Goal: Information Seeking & Learning: Find specific fact

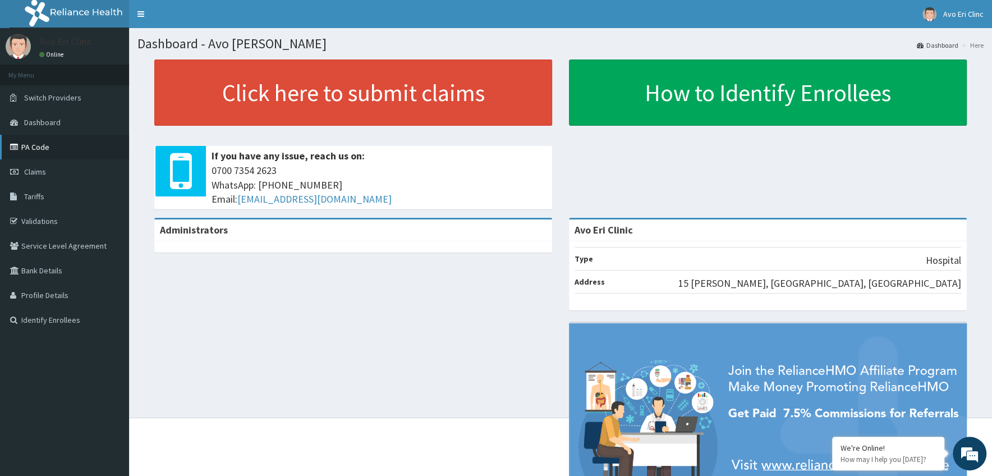
click at [38, 153] on link "PA Code" at bounding box center [64, 147] width 129 height 25
click at [30, 149] on link "PA Code" at bounding box center [64, 147] width 129 height 25
click at [36, 146] on link "PA Code" at bounding box center [64, 147] width 129 height 25
click at [37, 144] on link "PA Code" at bounding box center [64, 147] width 129 height 25
click at [36, 151] on link "PA Code" at bounding box center [64, 147] width 129 height 25
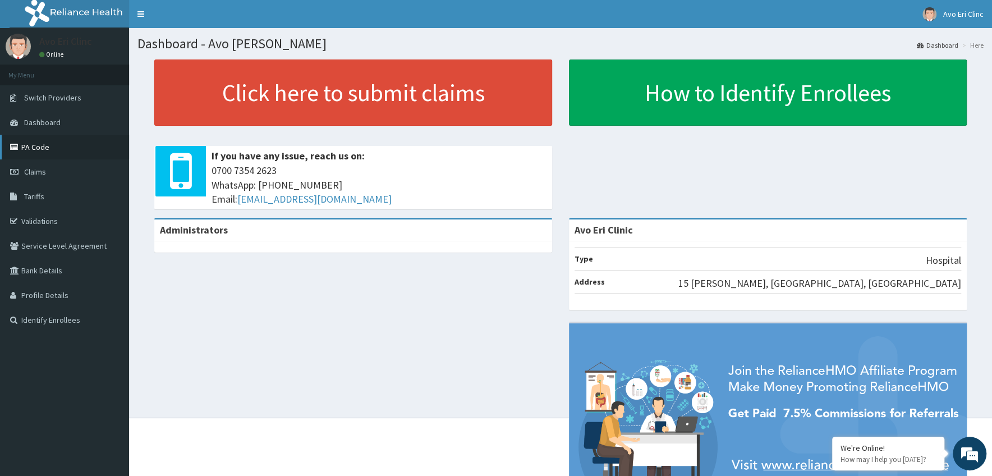
click at [27, 150] on link "PA Code" at bounding box center [64, 147] width 129 height 25
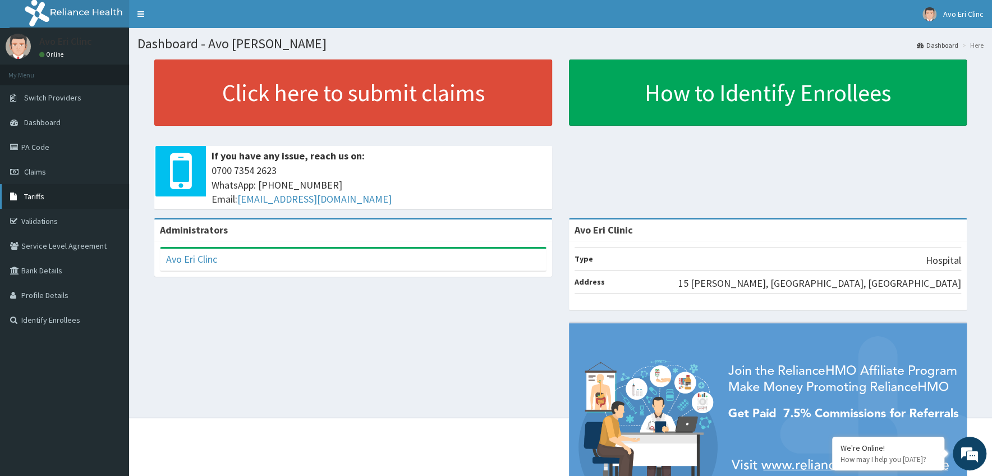
click at [29, 194] on span "Tariffs" at bounding box center [34, 196] width 20 height 10
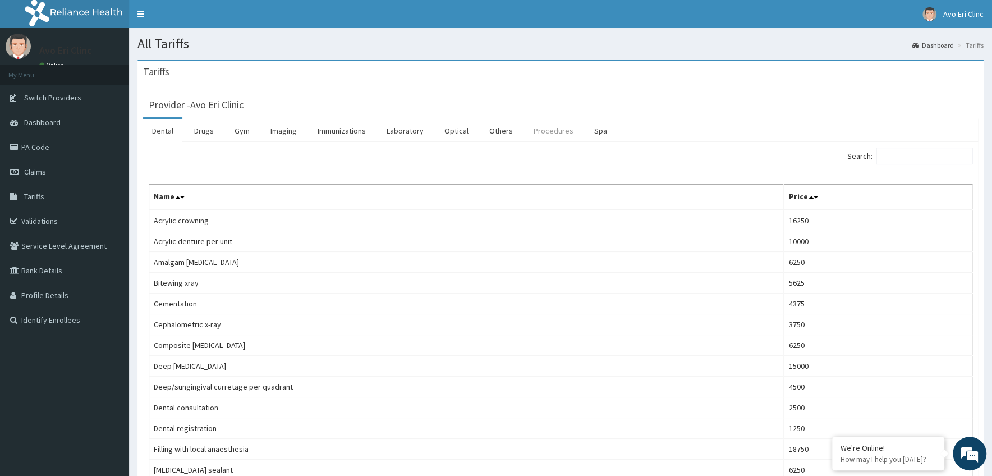
click at [556, 135] on link "Procedures" at bounding box center [554, 131] width 58 height 24
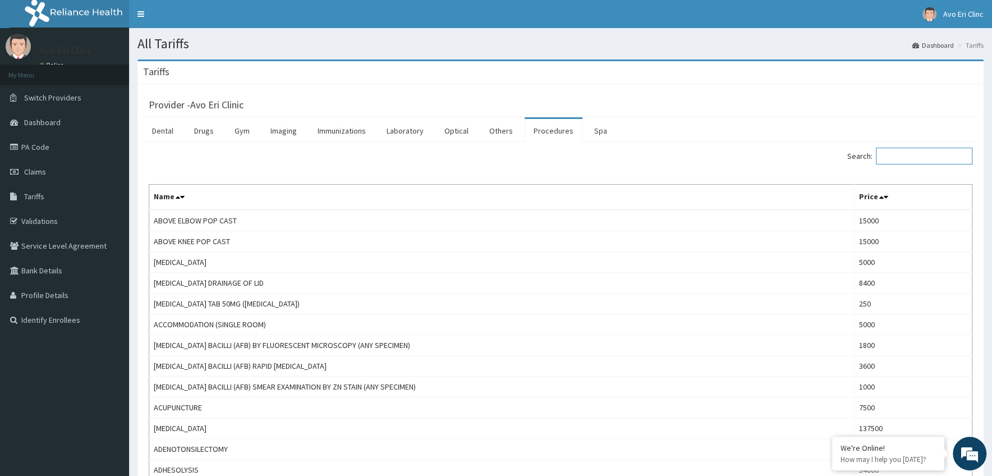
click at [897, 157] on input "Search:" at bounding box center [924, 156] width 97 height 17
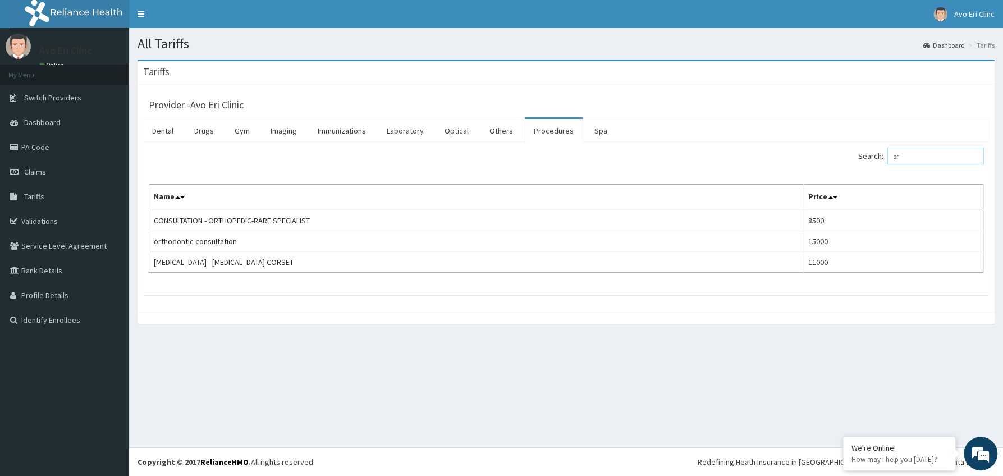
type input "o"
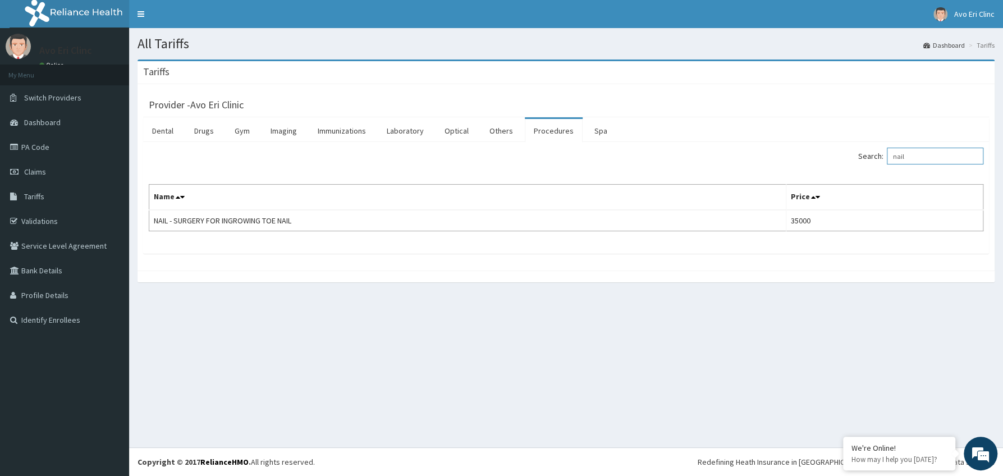
type input "nail"
click at [44, 216] on link "Validations" at bounding box center [64, 221] width 129 height 25
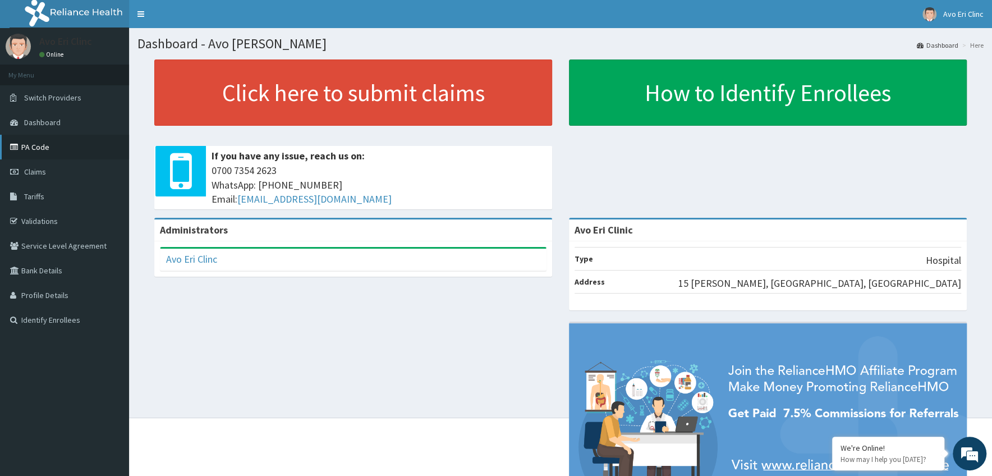
click at [31, 144] on link "PA Code" at bounding box center [64, 147] width 129 height 25
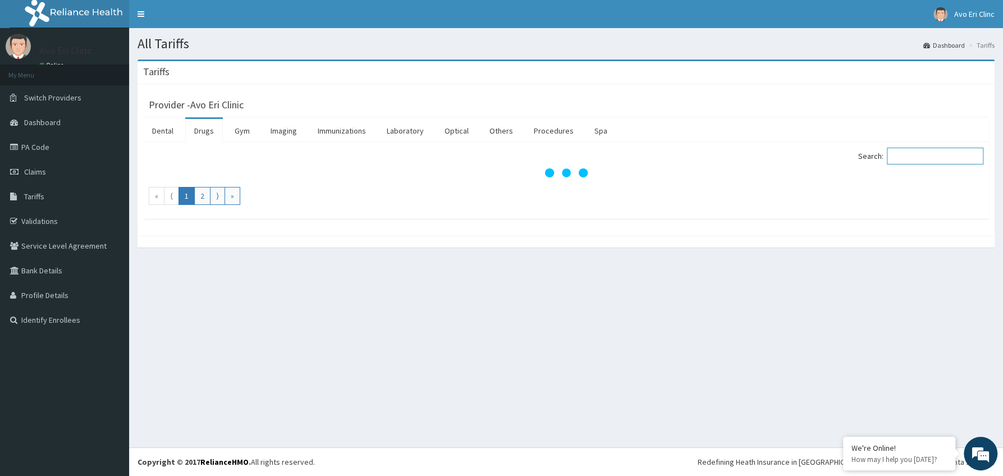
click at [921, 160] on input "Search:" at bounding box center [935, 156] width 97 height 17
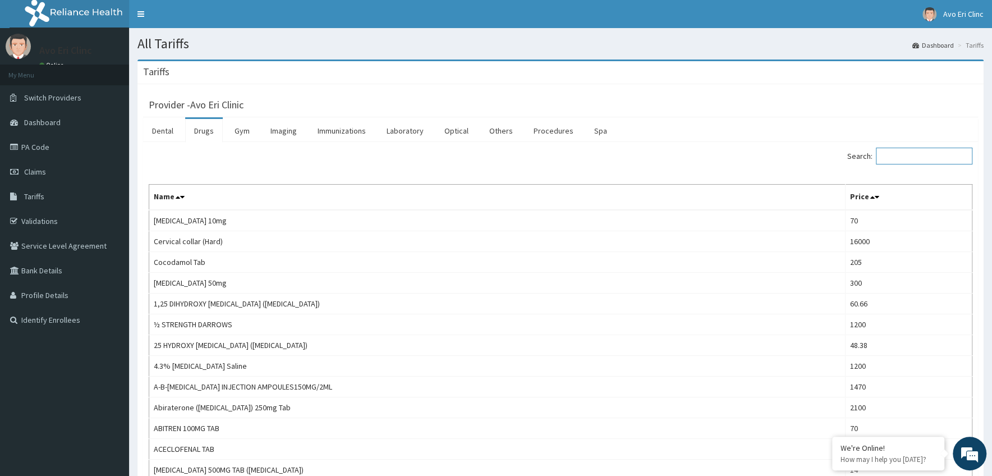
click at [920, 160] on input "Search:" at bounding box center [924, 156] width 97 height 17
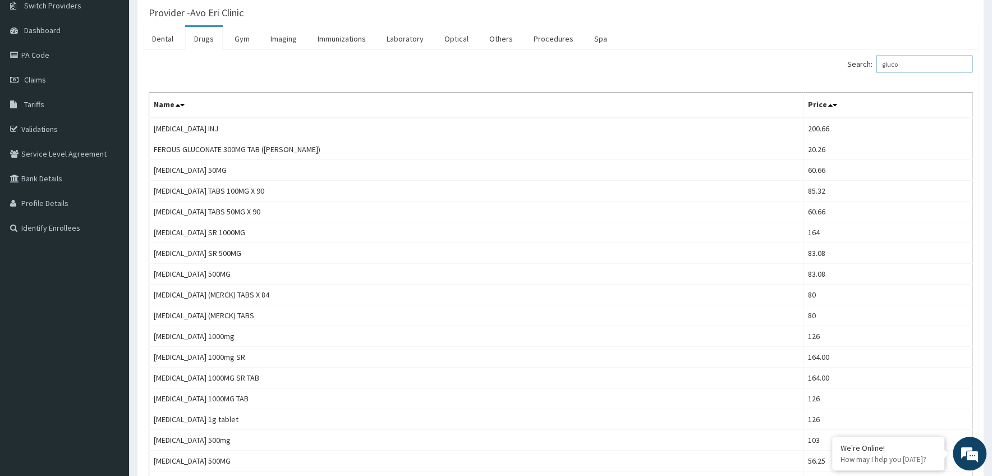
scroll to position [89, 0]
click at [911, 68] on input "gluco" at bounding box center [924, 66] width 97 height 17
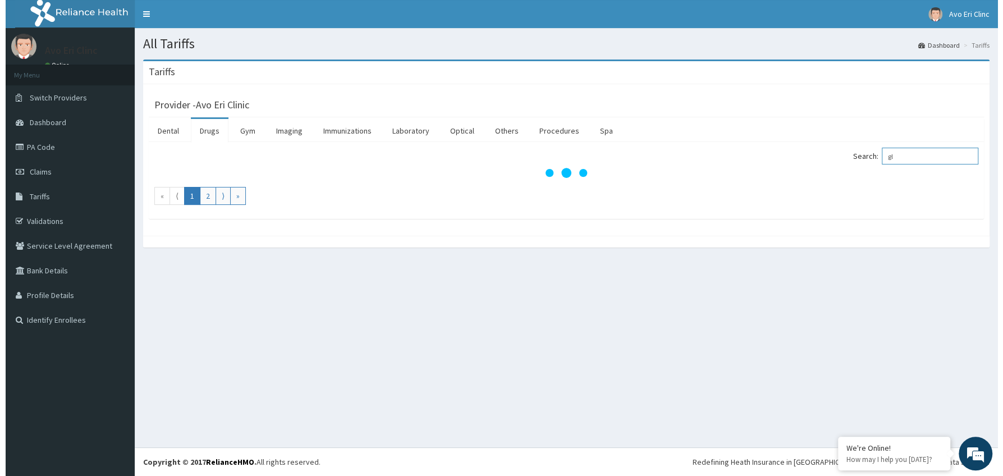
scroll to position [1, 0]
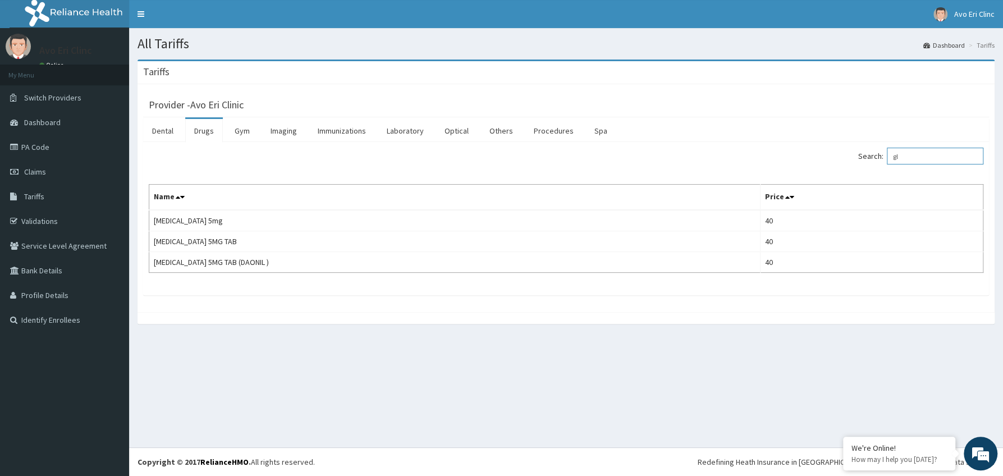
type input "g"
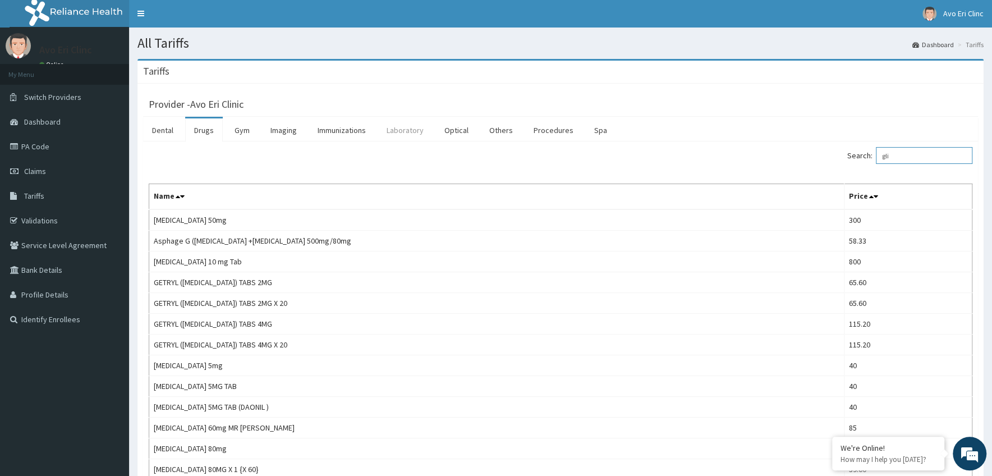
type input "gli"
click at [419, 136] on link "Laboratory" at bounding box center [405, 130] width 55 height 24
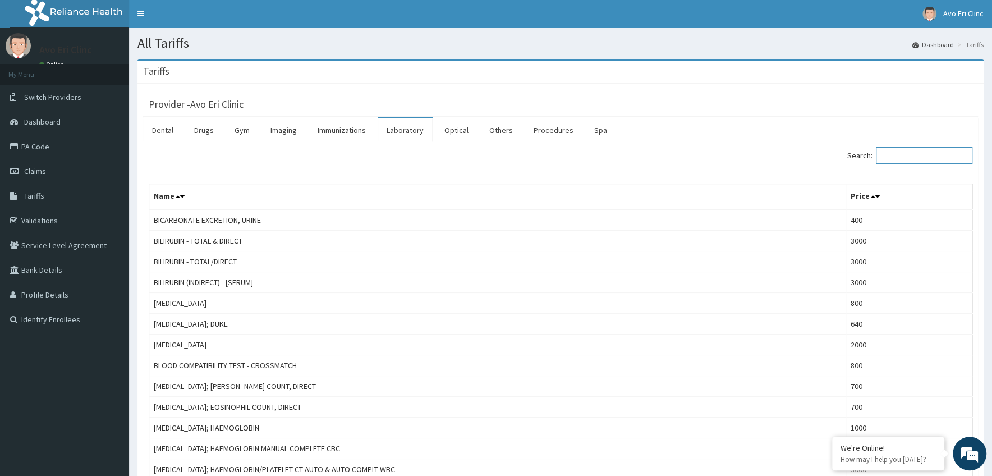
click at [896, 162] on input "Search:" at bounding box center [924, 155] width 97 height 17
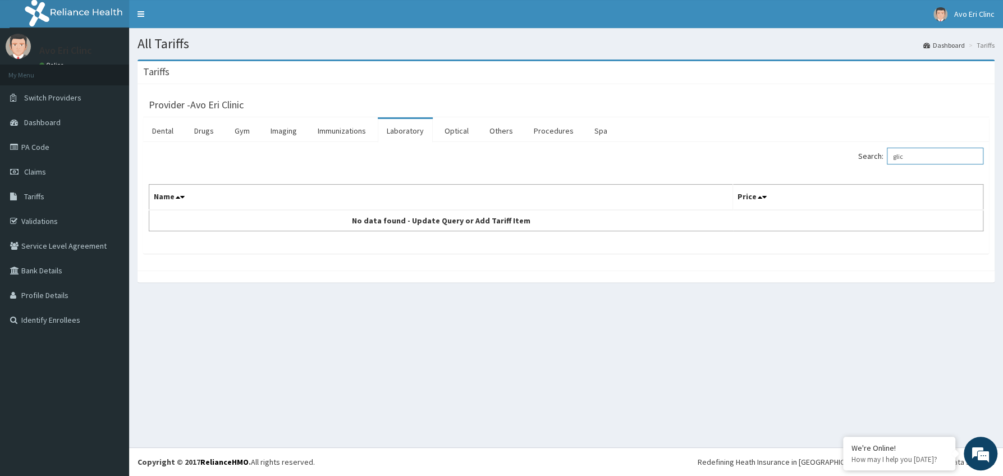
type input "glic"
click at [26, 150] on link "PA Code" at bounding box center [64, 147] width 129 height 25
